Goal: Share content: Share content

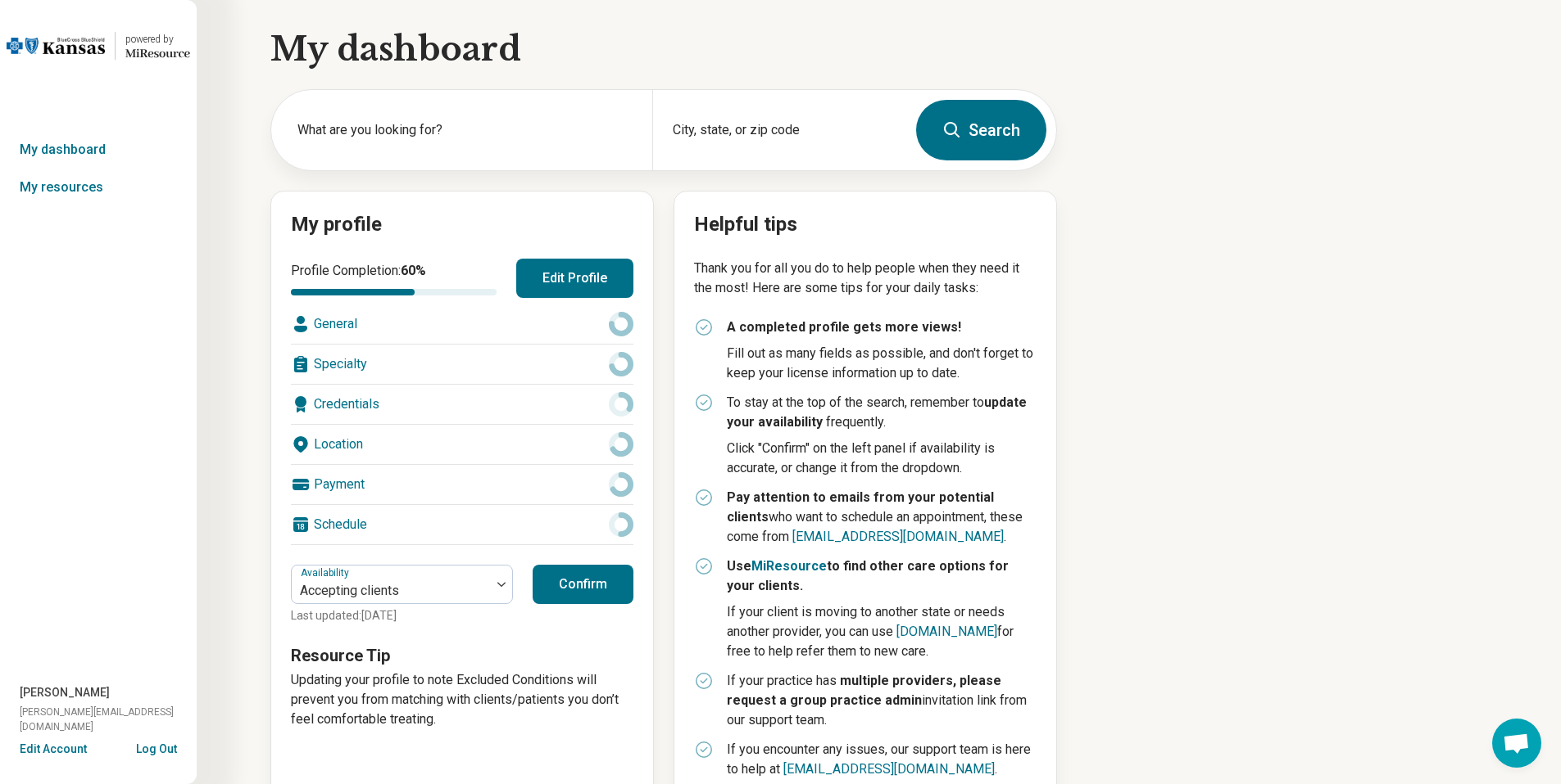
click at [35, 750] on button "Edit Account" at bounding box center [53, 750] width 67 height 17
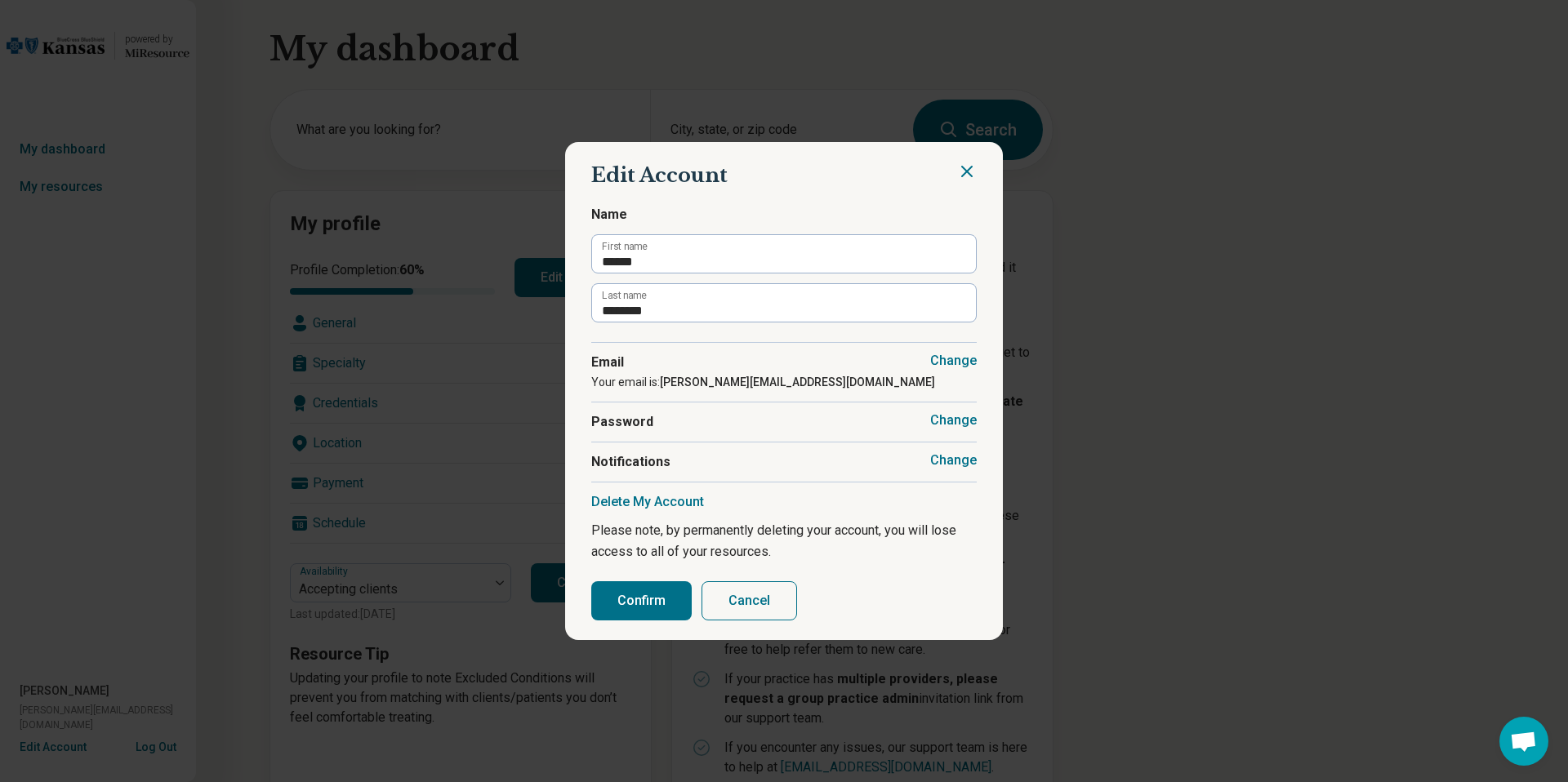
click at [955, 457] on button "Change" at bounding box center [953, 460] width 47 height 17
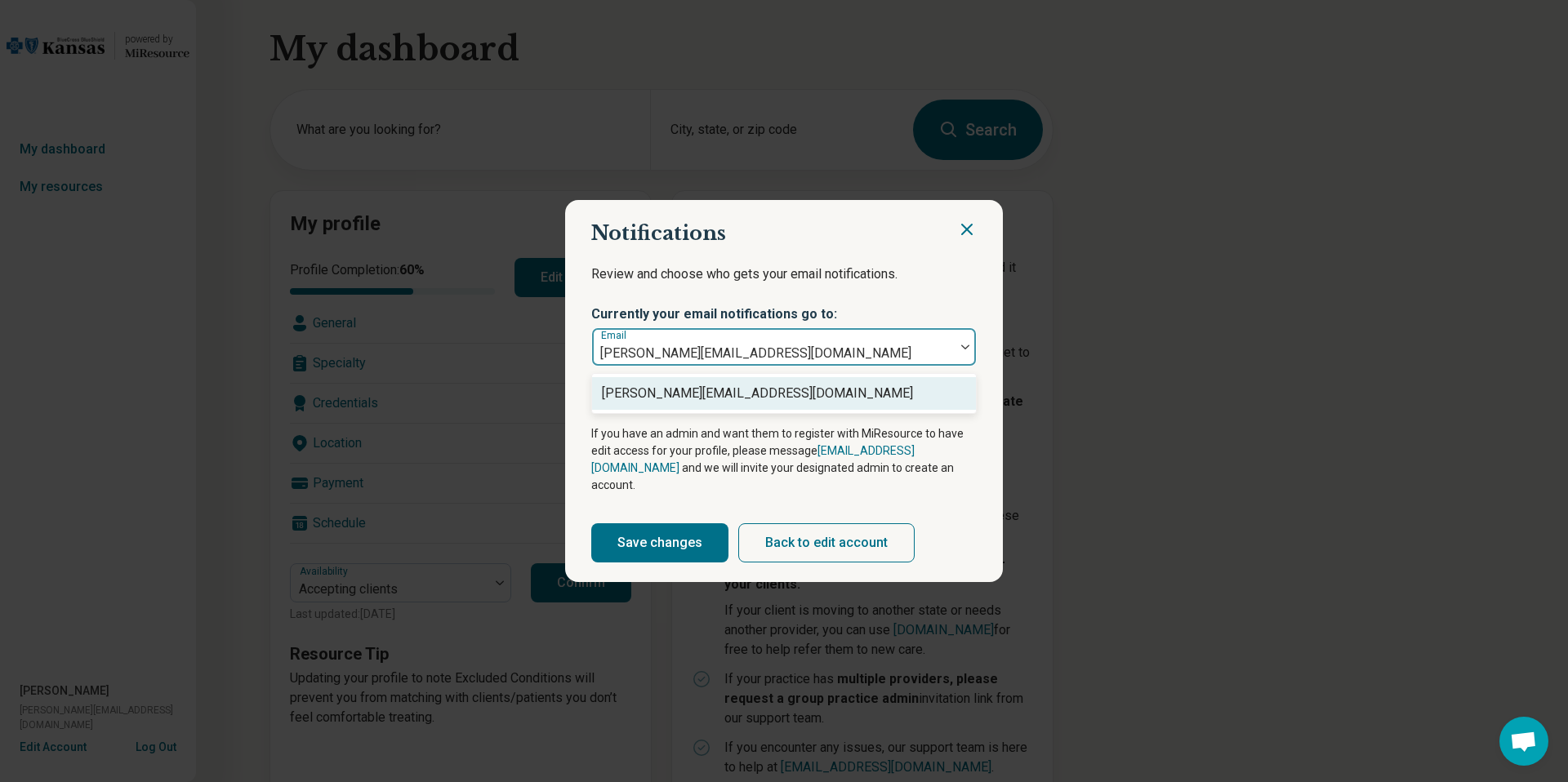
click at [881, 351] on div at bounding box center [773, 353] width 350 height 23
click at [960, 235] on icon "Close" at bounding box center [966, 230] width 20 height 20
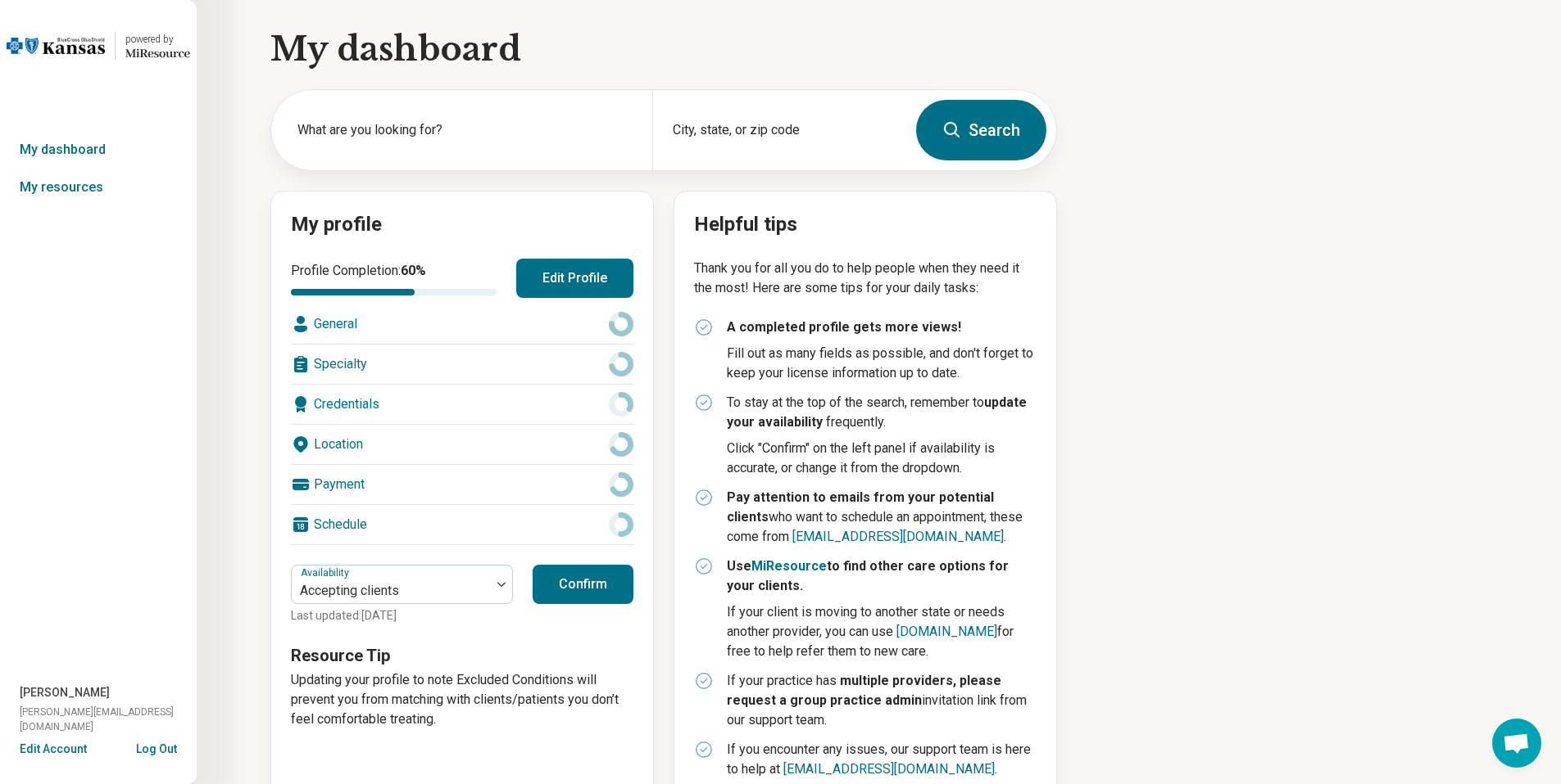
click at [160, 747] on button "Log Out" at bounding box center [156, 747] width 41 height 13
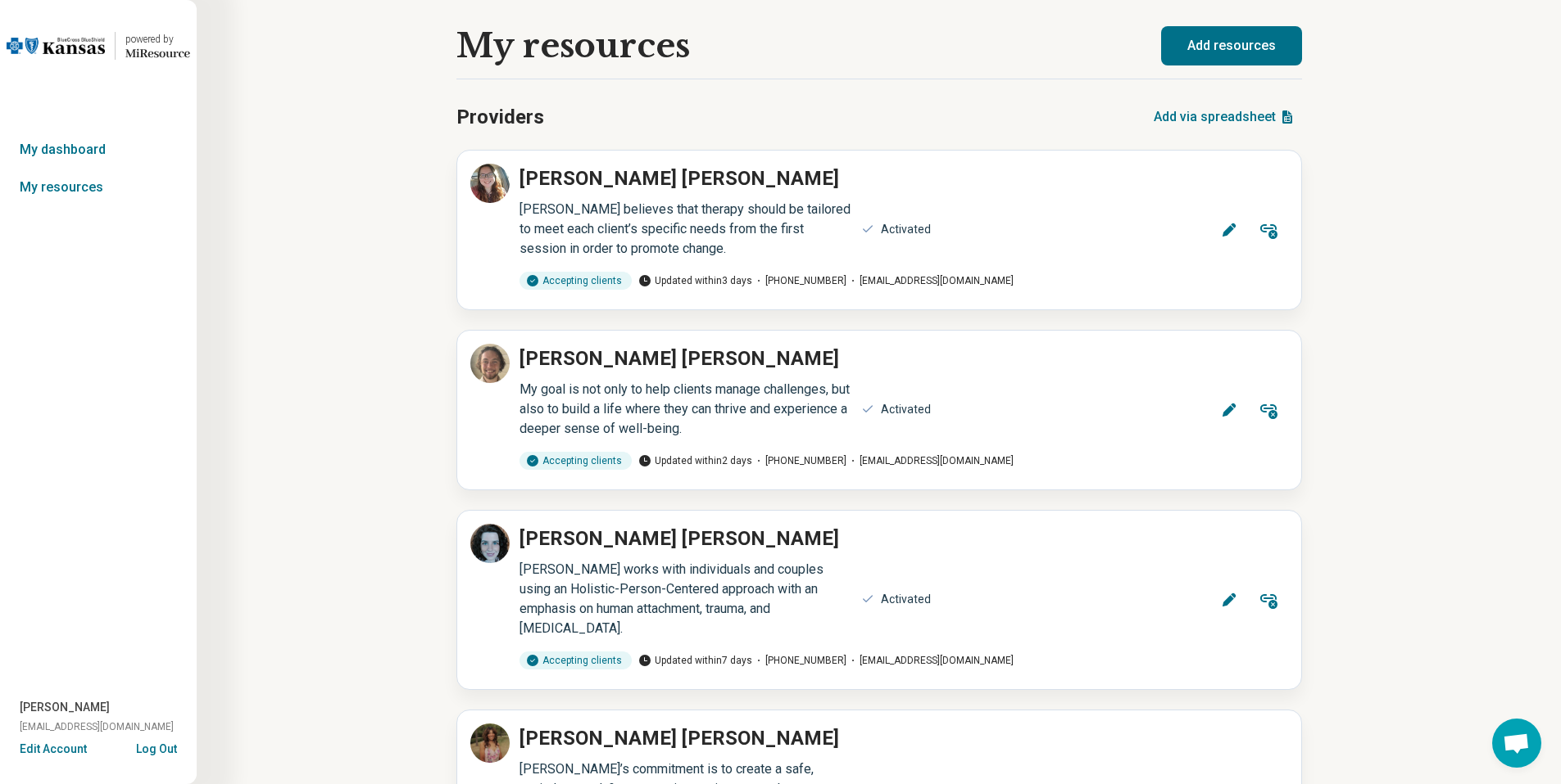
click at [1216, 42] on button "Add resources" at bounding box center [1230, 45] width 140 height 39
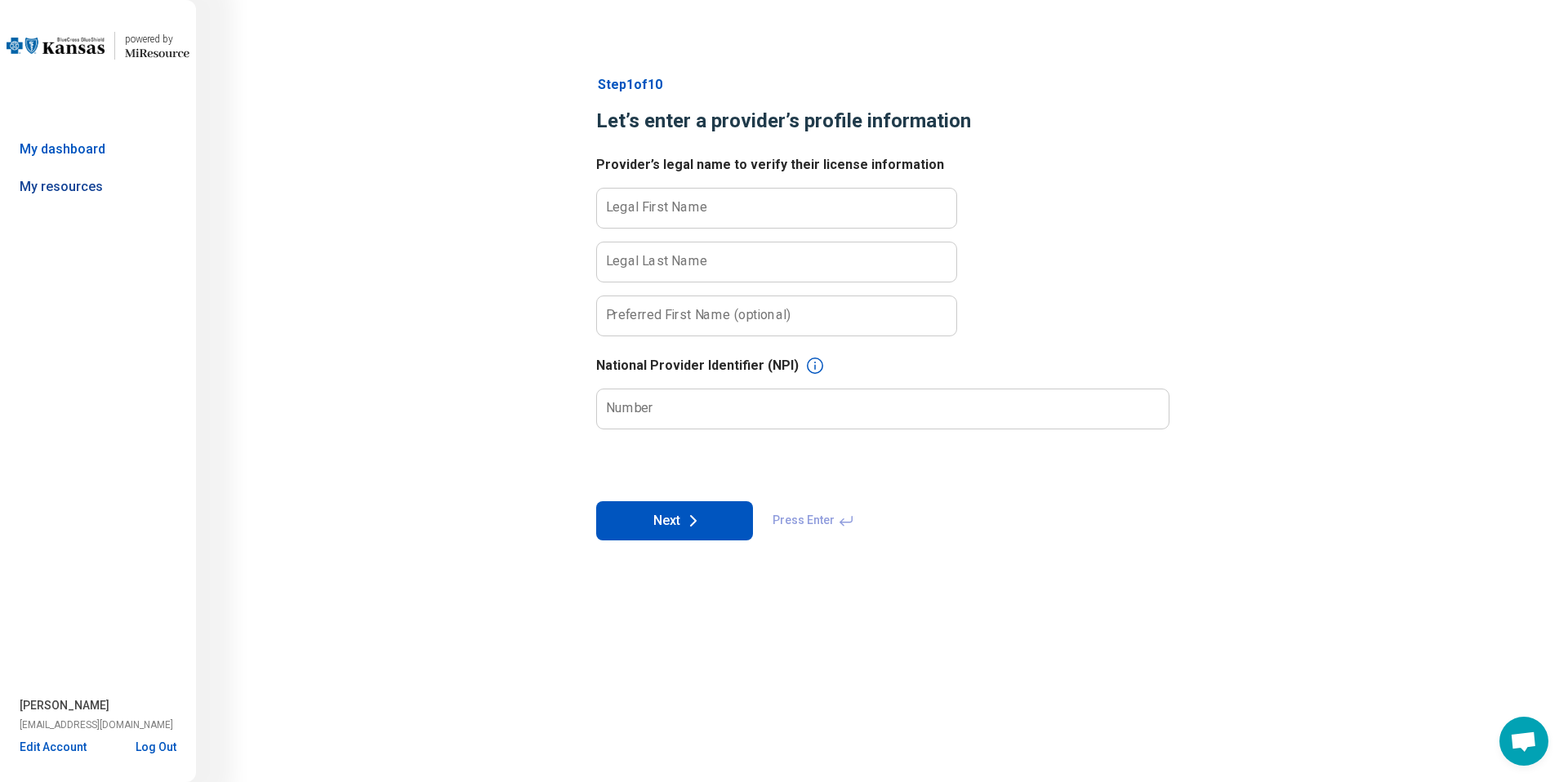
click at [90, 181] on link "My resources" at bounding box center [97, 186] width 196 height 37
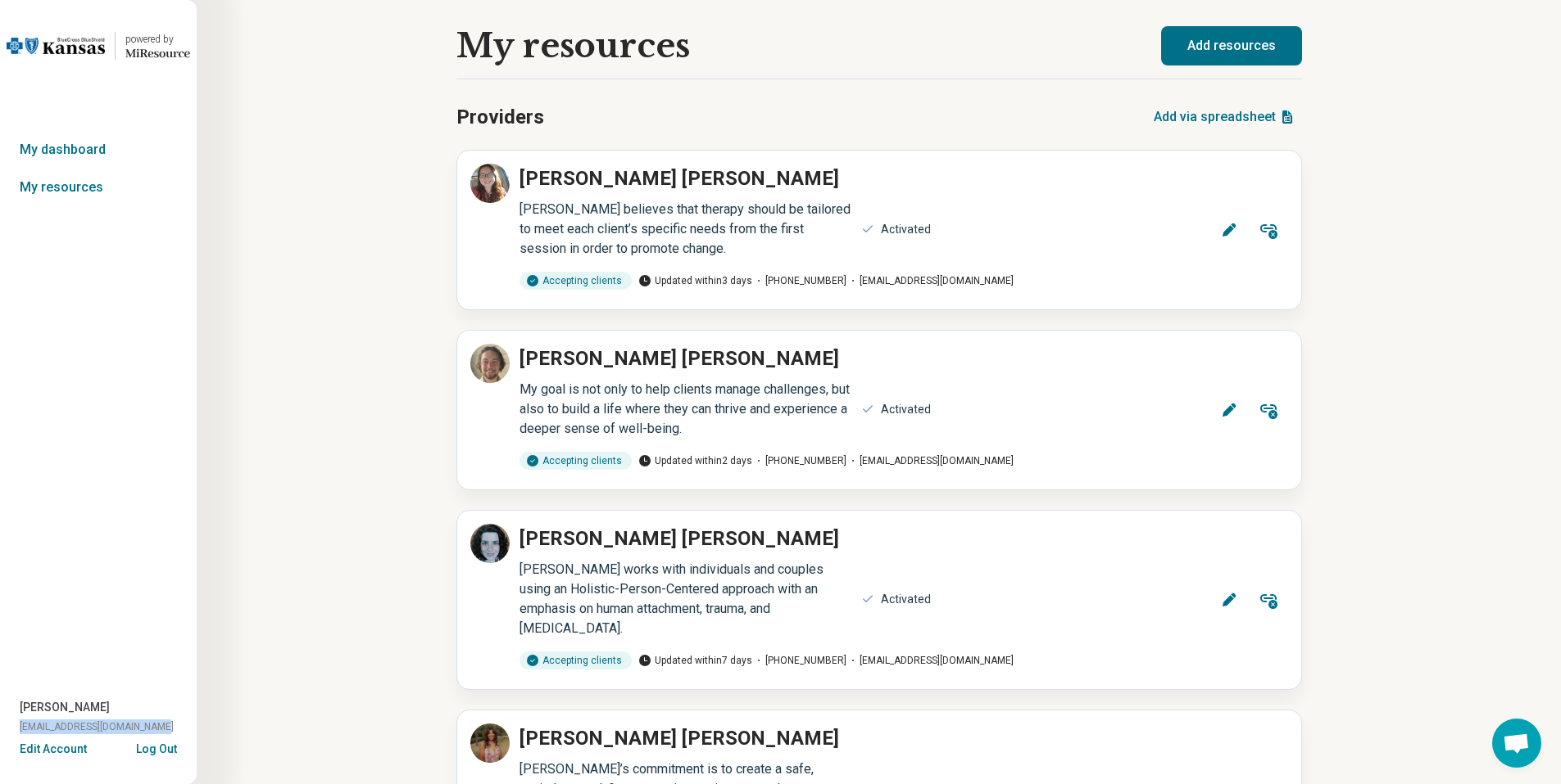
drag, startPoint x: 150, startPoint y: 725, endPoint x: 5, endPoint y: 731, distance: 145.1
click at [5, 731] on div "Chris Brokenicky chrisb@hallmentalhealth.com" at bounding box center [98, 720] width 196 height 42
copy span "[EMAIL_ADDRESS][DOMAIN_NAME]"
click at [164, 748] on button "Log Out" at bounding box center [156, 747] width 41 height 13
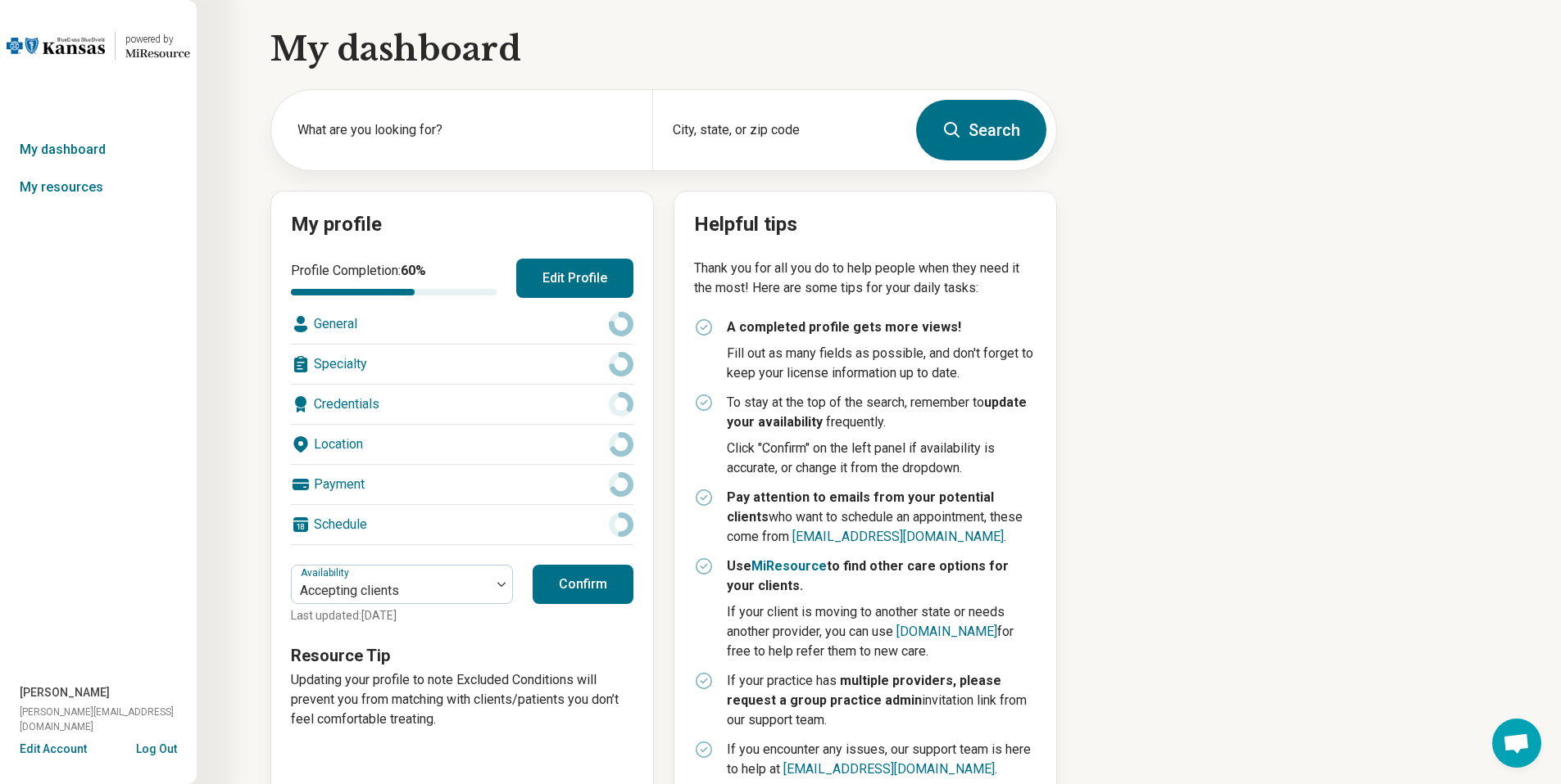
click at [60, 757] on button "Edit Account" at bounding box center [53, 750] width 67 height 17
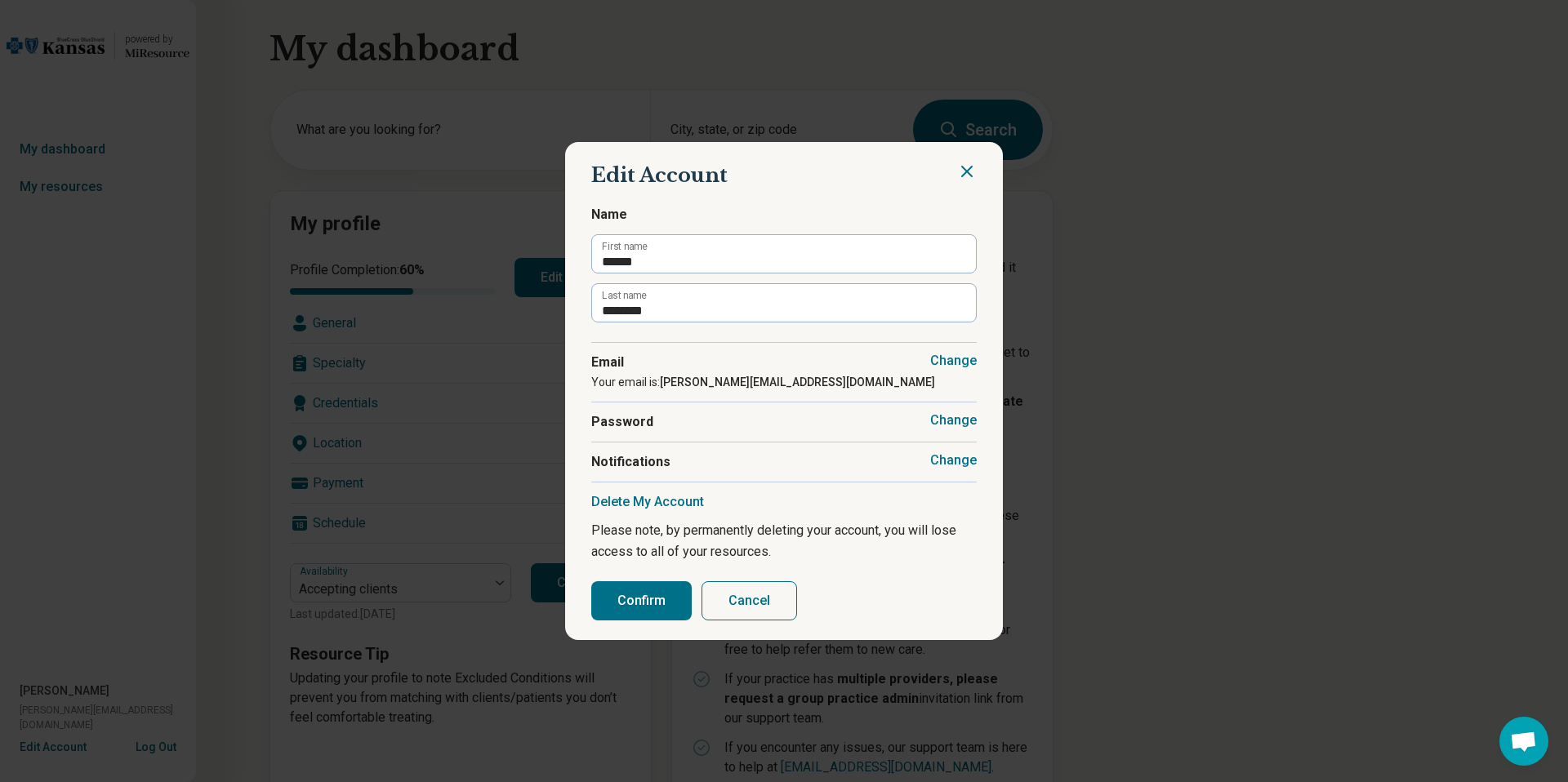
click at [737, 595] on button "Cancel" at bounding box center [749, 600] width 96 height 39
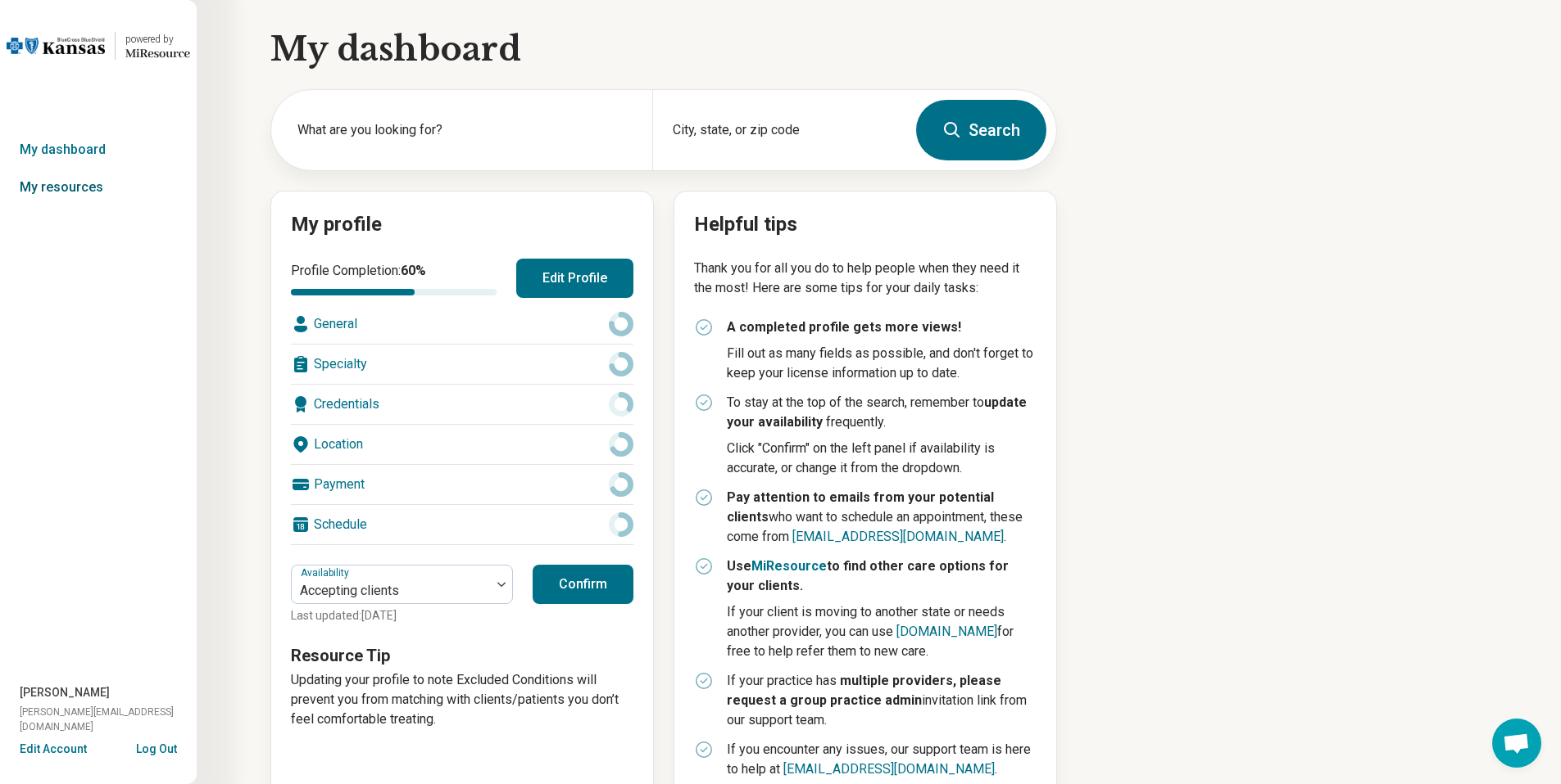
click at [89, 184] on link "My resources" at bounding box center [98, 187] width 196 height 37
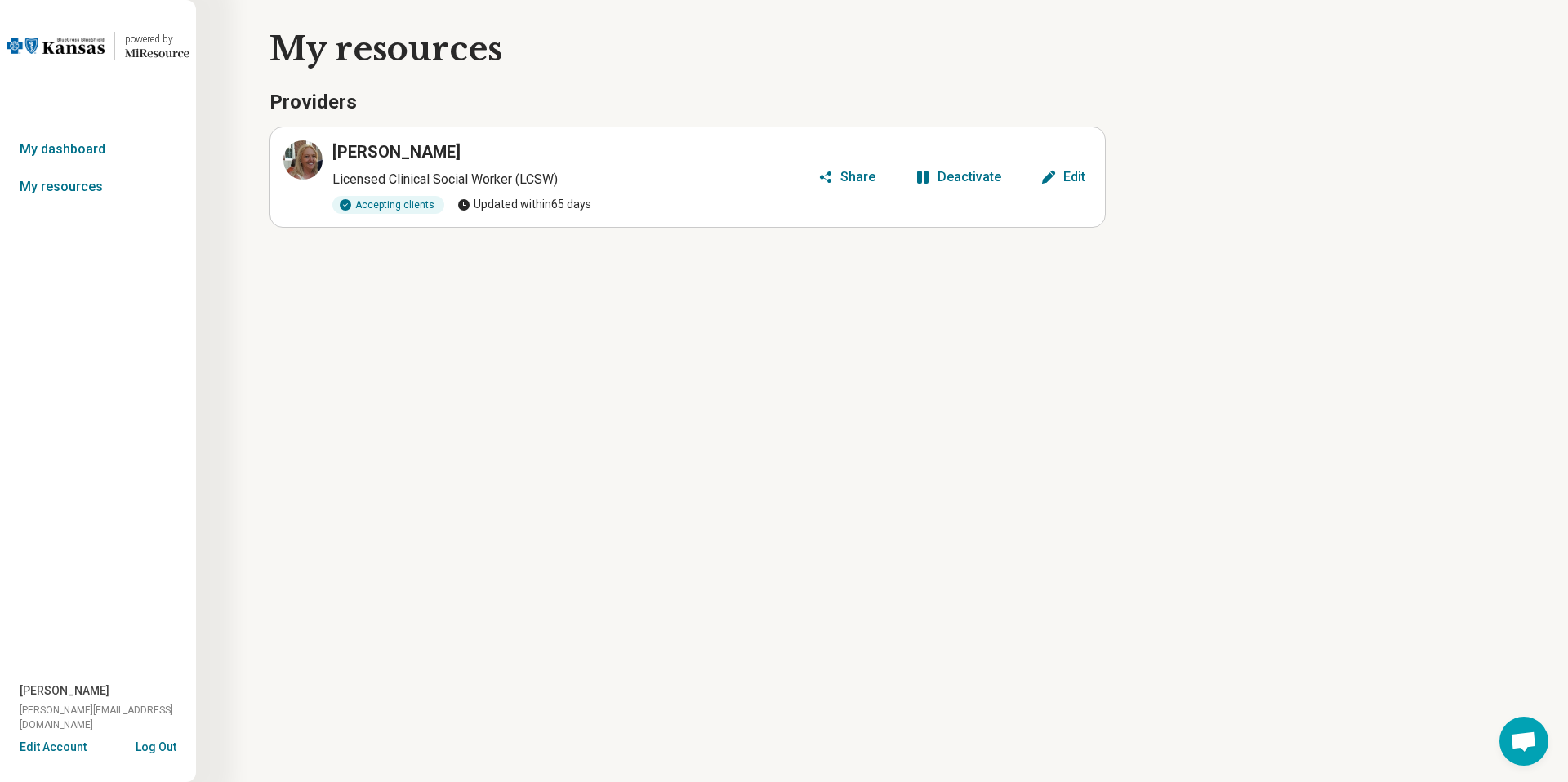
click at [847, 178] on div "Share" at bounding box center [857, 177] width 35 height 13
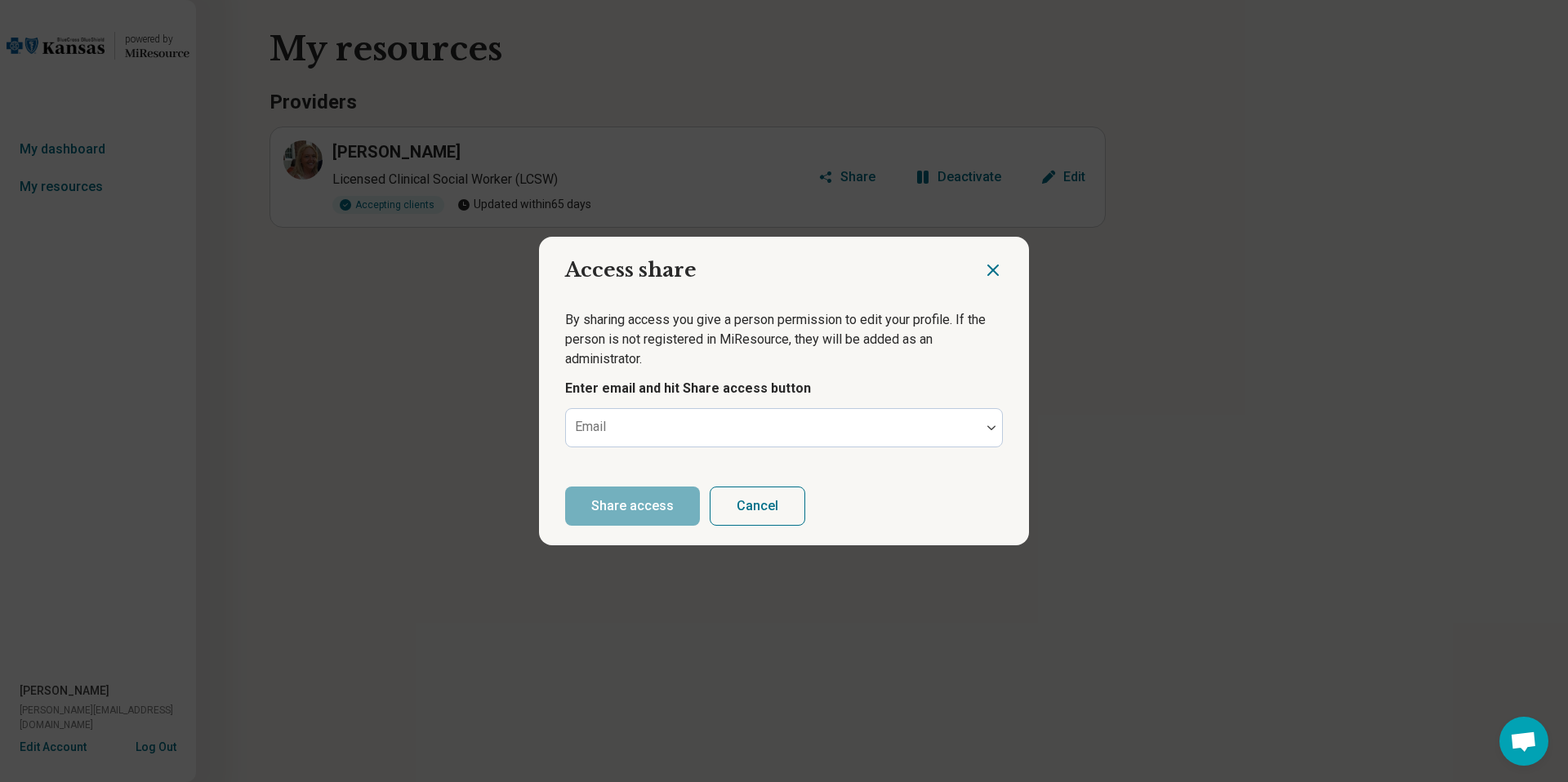
click at [755, 523] on button "Cancel" at bounding box center [757, 506] width 96 height 39
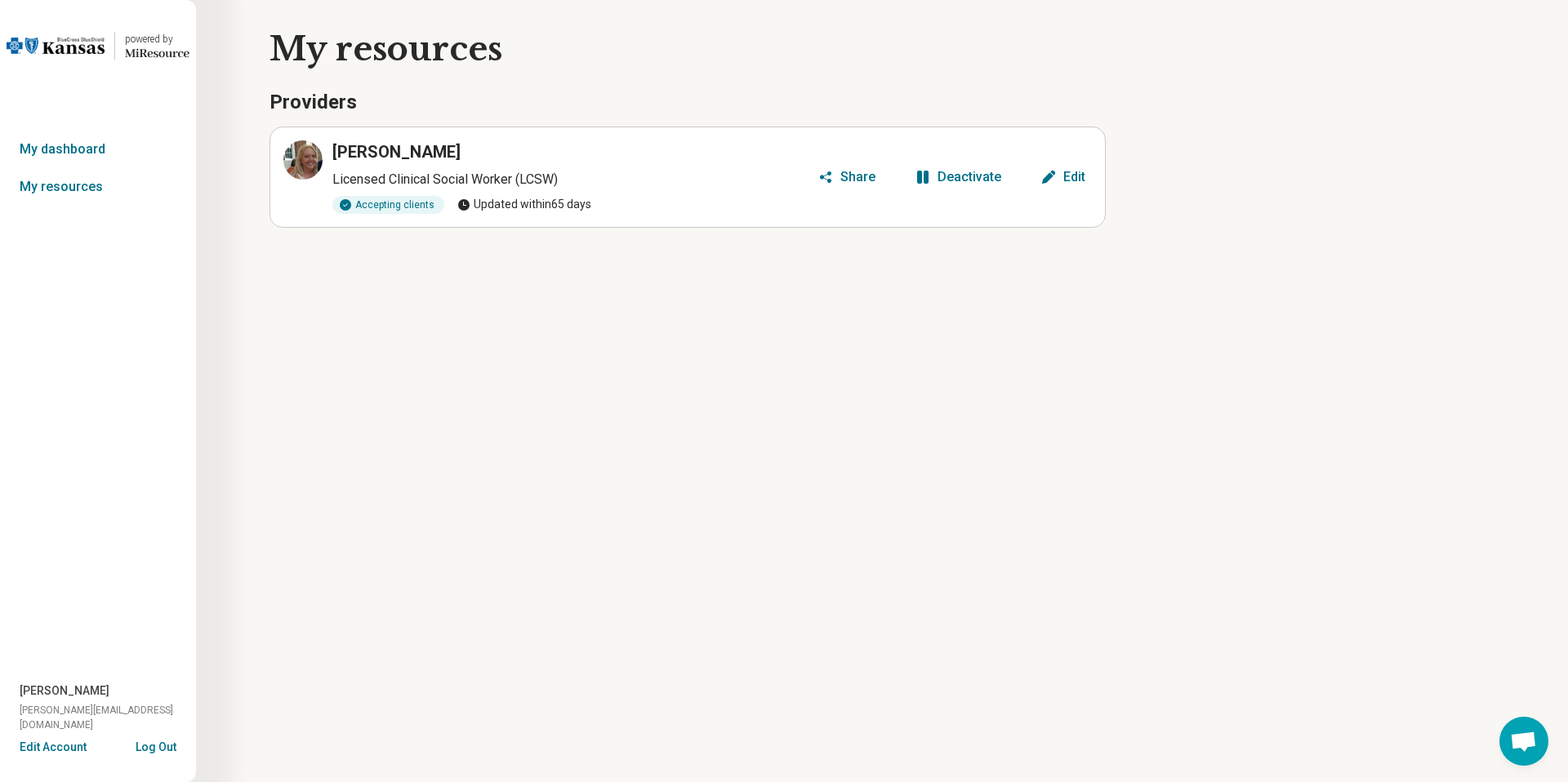
click at [838, 171] on button "Share" at bounding box center [846, 177] width 71 height 26
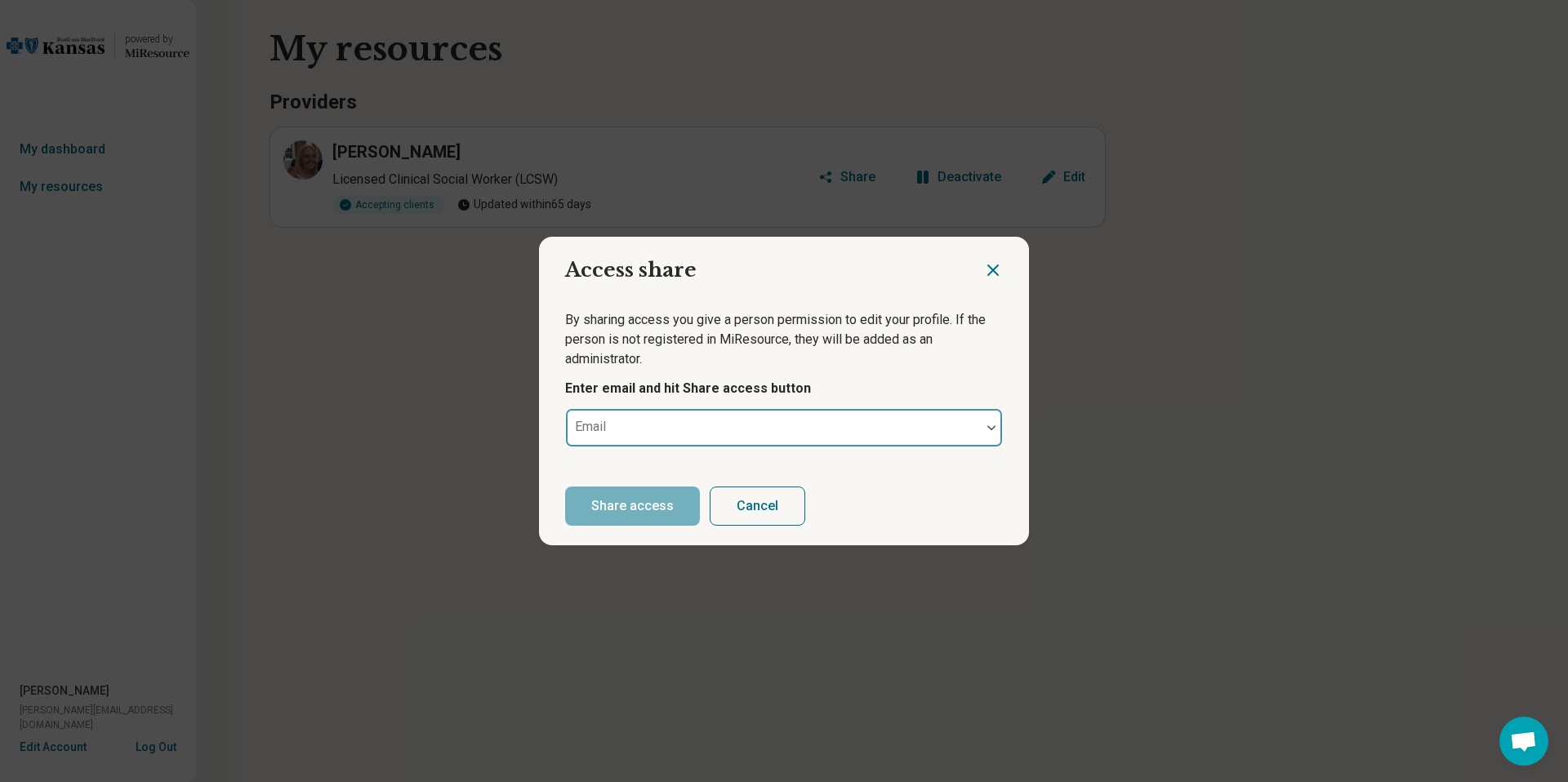
click at [715, 431] on div at bounding box center [773, 434] width 402 height 23
paste input "**********"
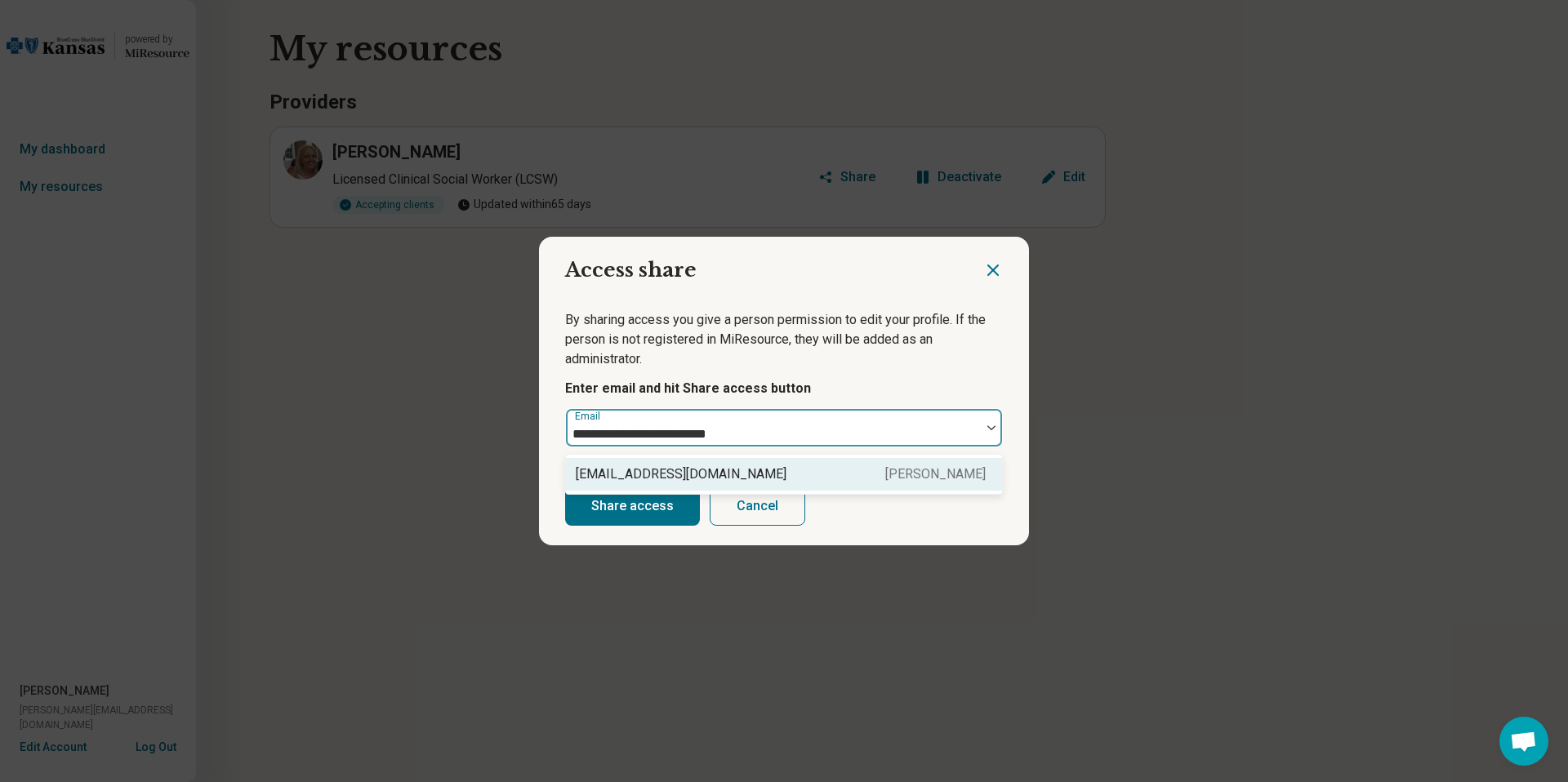
type input "**********"
click at [772, 469] on div "Share access Cancel" at bounding box center [784, 506] width 490 height 78
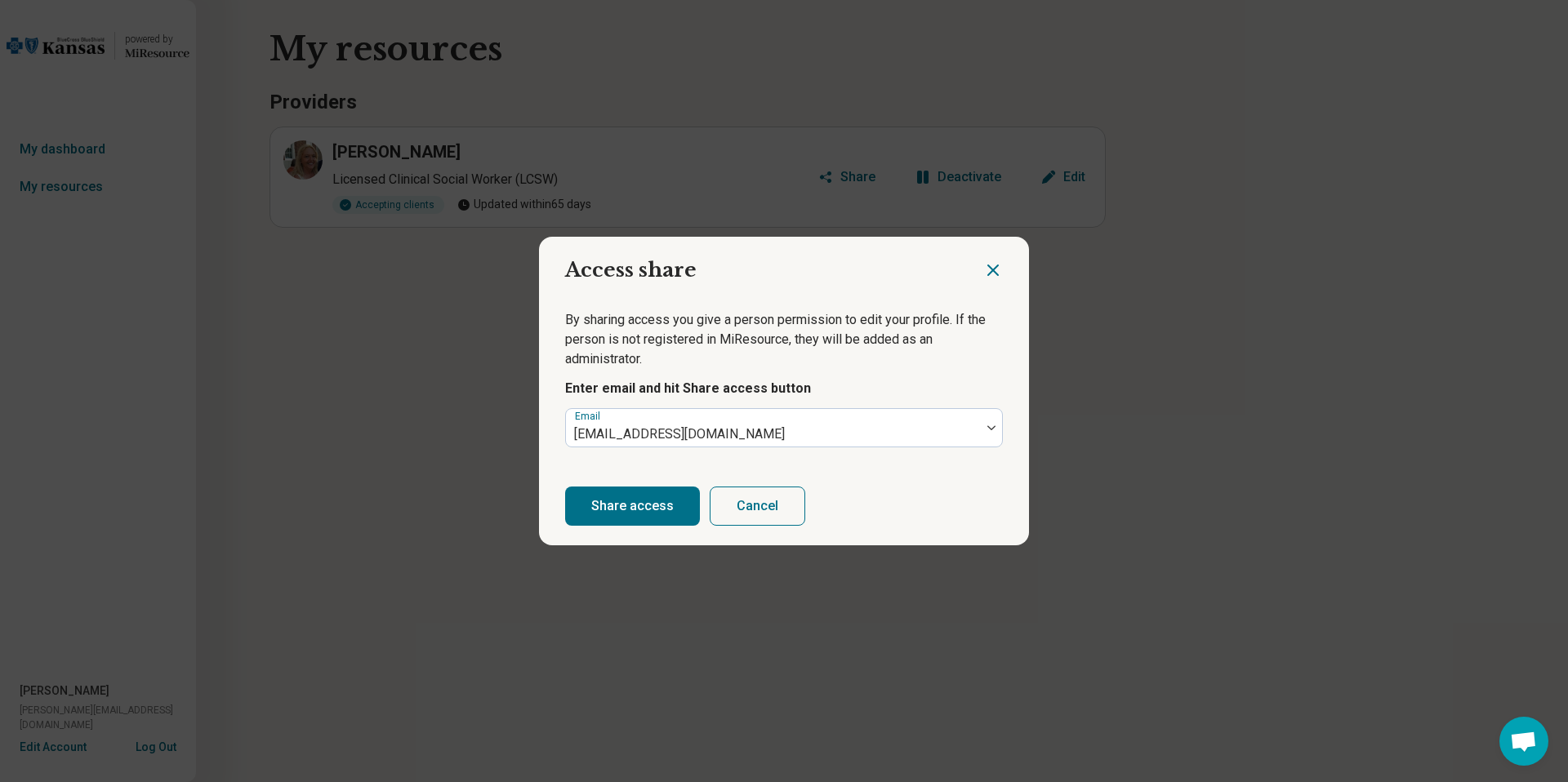
click at [644, 526] on div "Share access Cancel" at bounding box center [784, 506] width 490 height 78
click at [644, 514] on button "Share access" at bounding box center [632, 506] width 135 height 39
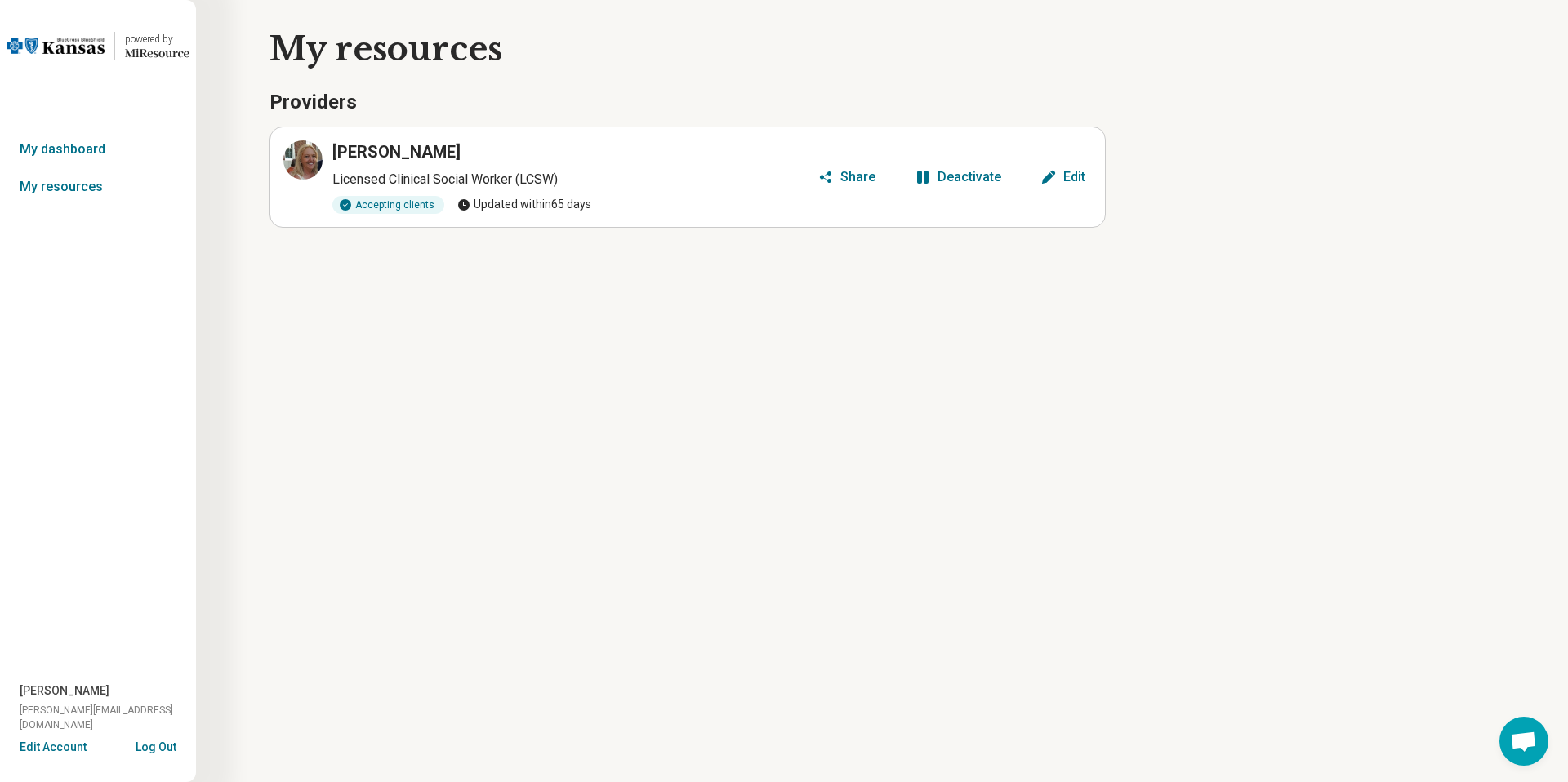
click at [151, 749] on button "Log Out" at bounding box center [156, 745] width 41 height 13
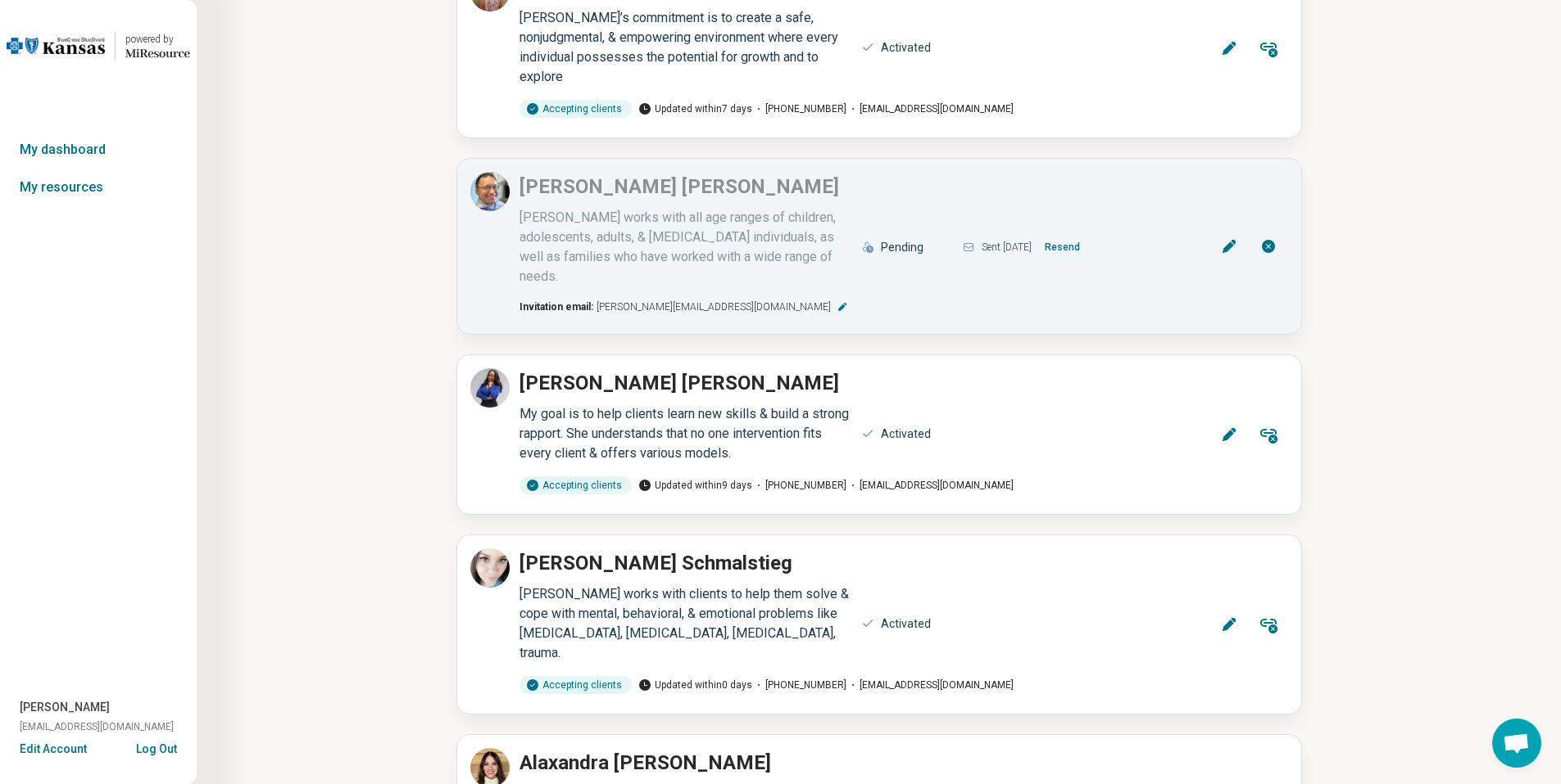
scroll to position [753, 0]
